Goal: Find specific page/section: Find specific page/section

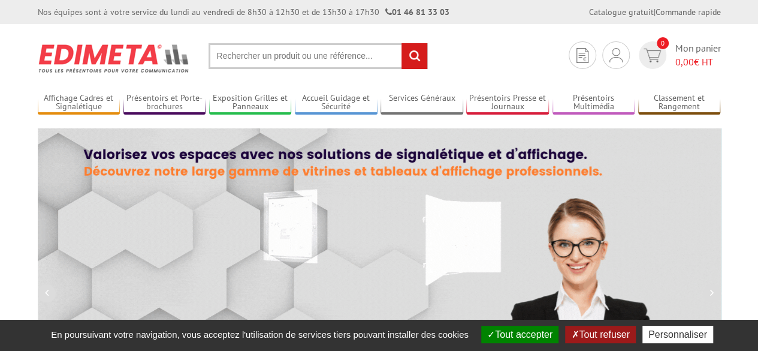
click at [226, 58] on input "text" at bounding box center [318, 56] width 219 height 26
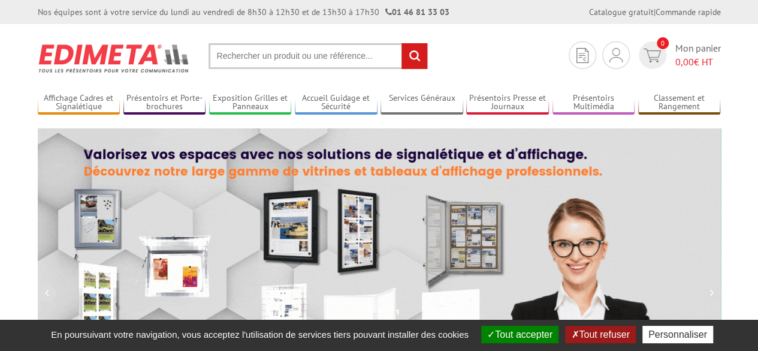
click at [230, 58] on input "text" at bounding box center [318, 56] width 219 height 26
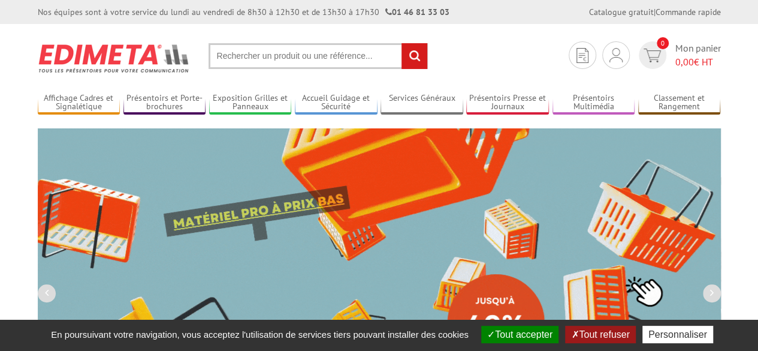
paste input "Kit de suspension de photos 16 pièces avec crochets réglables en acier inoxydab…"
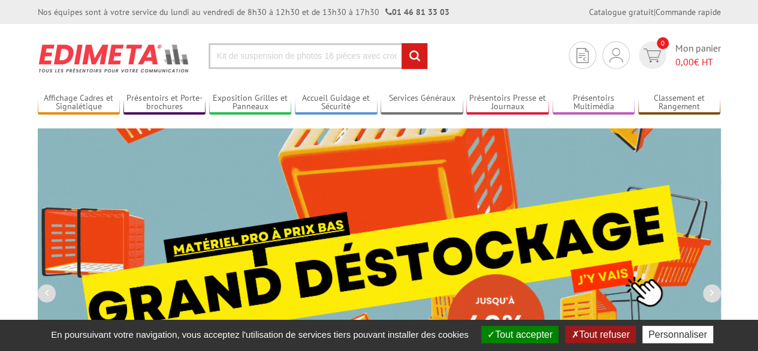
scroll to position [0, 408]
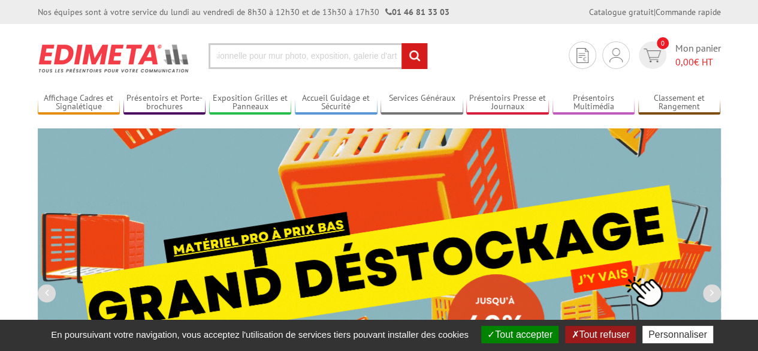
click at [228, 53] on input "Kit de suspension de photos 16 pièces avec crochets réglables en acier inoxydab…" at bounding box center [318, 56] width 219 height 26
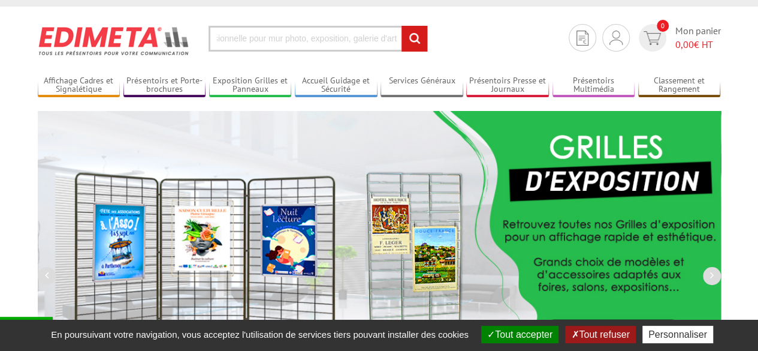
scroll to position [0, 0]
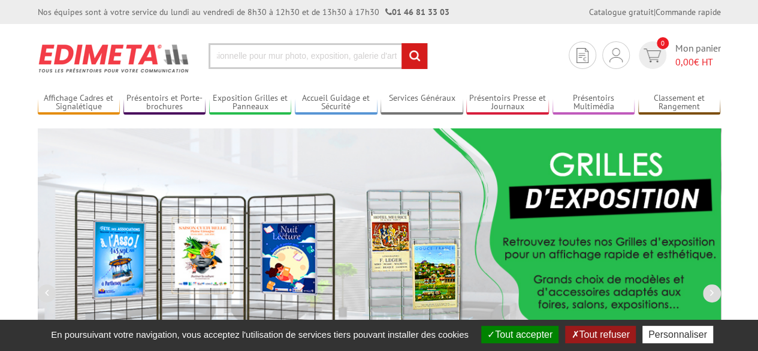
click at [217, 56] on input "Kit de suspension de photos 16 pièces avec crochets réglables en acier inoxydab…" at bounding box center [318, 56] width 219 height 26
paste input "Kit de suspension de photos 16 pièces avec crochets réglables en acier inoxydab…"
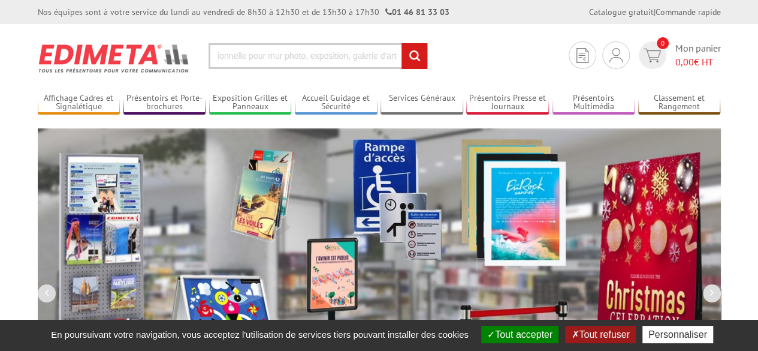
type input "Kit de suspension de photos 16 pièces avec crochets réglables en acier inoxydab…"
click at [402, 43] on input "rechercher" at bounding box center [415, 56] width 26 height 26
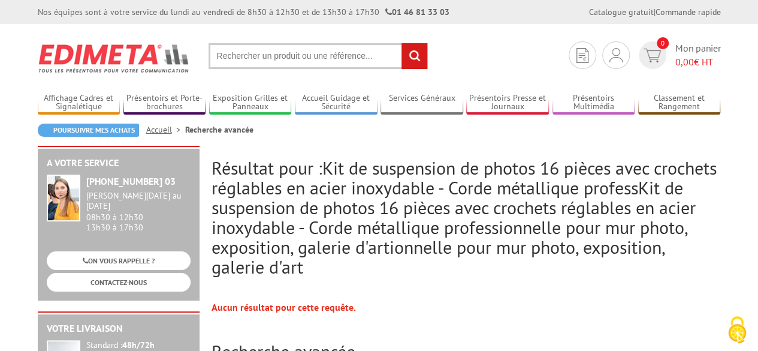
click at [239, 53] on input "text" at bounding box center [318, 56] width 219 height 26
type input "cymaise"
click at [402, 43] on input "rechercher" at bounding box center [415, 56] width 26 height 26
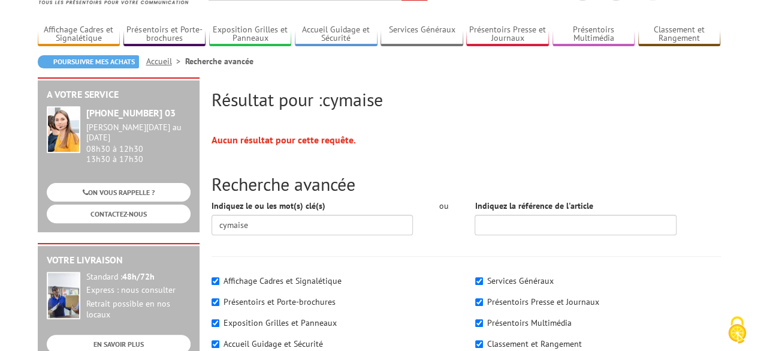
scroll to position [120, 0]
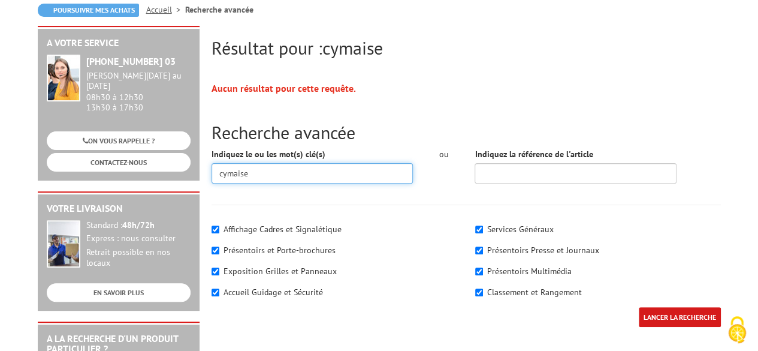
click at [273, 175] on input "cymaise" at bounding box center [313, 173] width 202 height 20
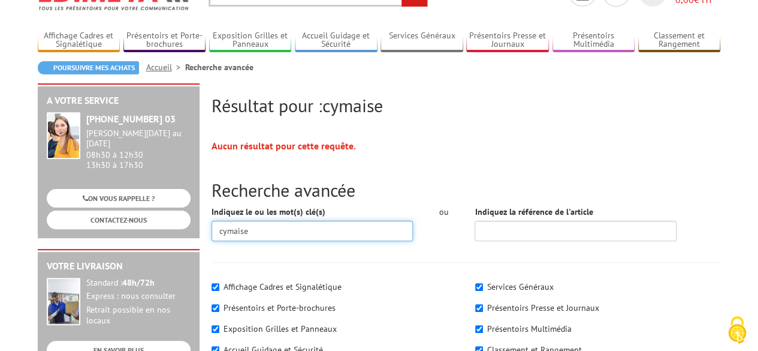
scroll to position [0, 0]
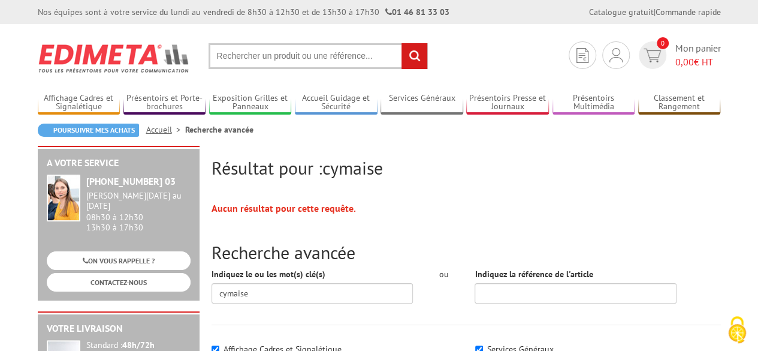
click at [275, 56] on input "text" at bounding box center [318, 56] width 219 height 26
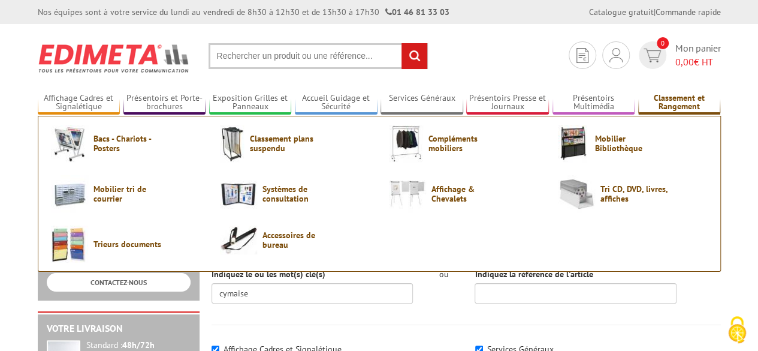
click at [689, 101] on link "Classement et Rangement" at bounding box center [679, 103] width 83 height 20
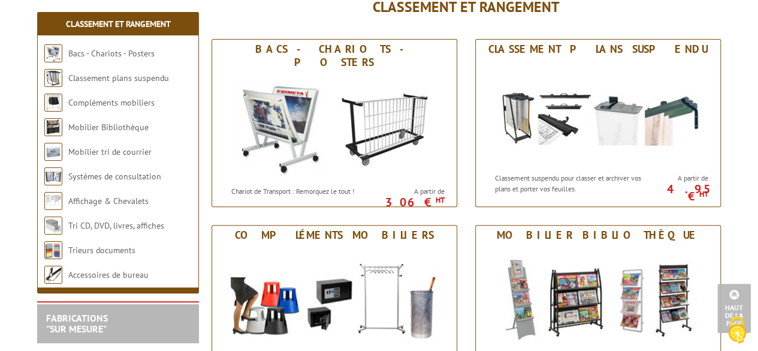
scroll to position [135, 0]
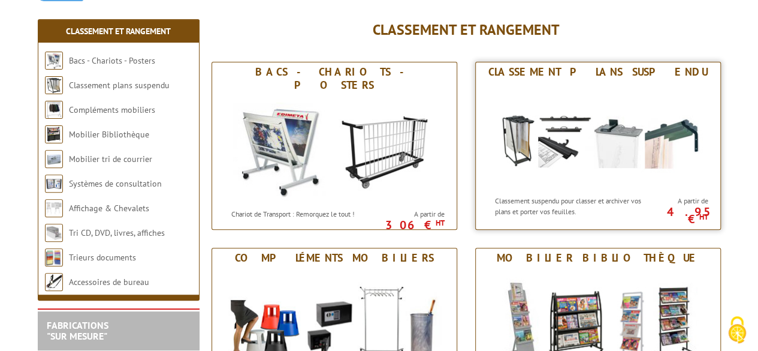
click at [578, 179] on img at bounding box center [598, 136] width 222 height 108
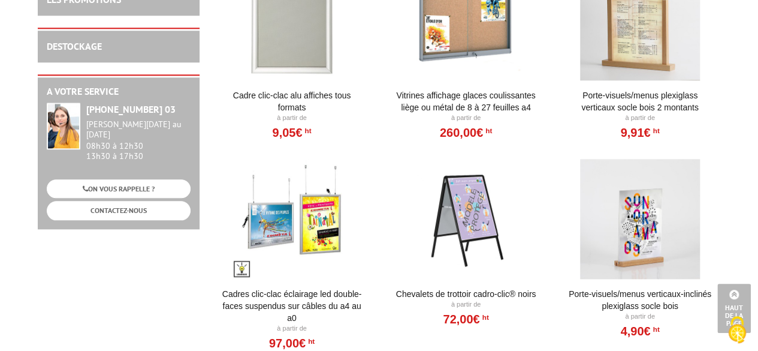
scroll to position [384, 0]
